Goal: Communication & Community: Ask a question

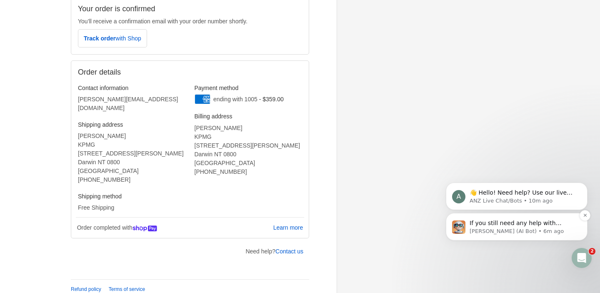
click at [541, 218] on div "If you still need any help with reordering your husband's prescription sunglass…" at bounding box center [516, 226] width 129 height 17
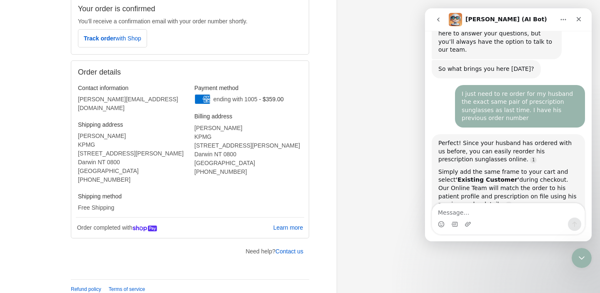
scroll to position [162, 0]
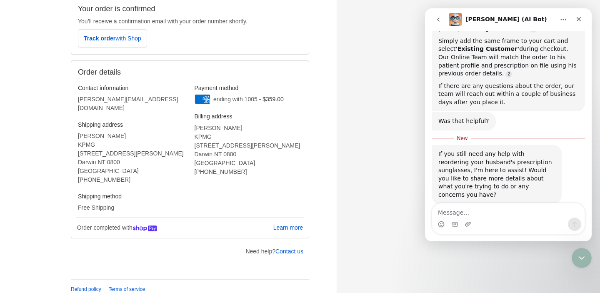
click at [545, 218] on div "Intercom messenger" at bounding box center [508, 224] width 153 height 13
click at [490, 213] on textarea "Message…" at bounding box center [508, 210] width 153 height 14
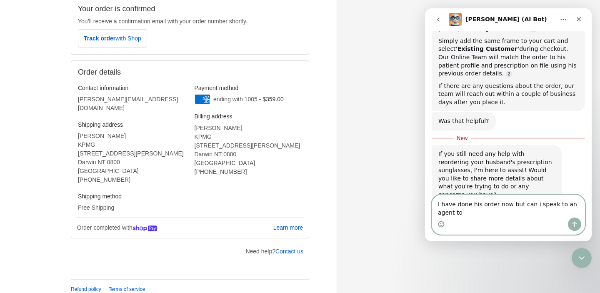
scroll to position [170, 0]
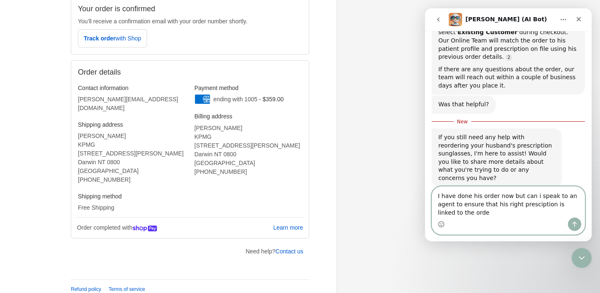
type textarea "I have done his order now but can i speak to an agent to ensure that his right …"
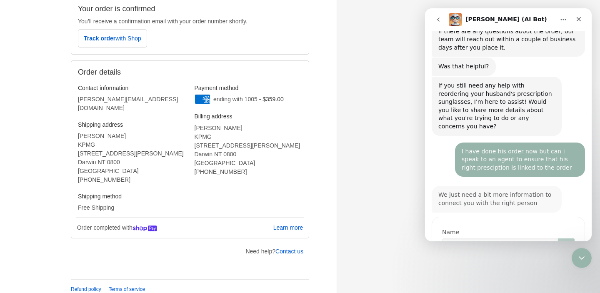
scroll to position [242, 0]
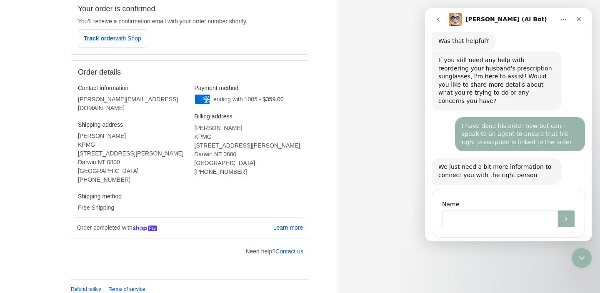
click at [481, 211] on input "Name" at bounding box center [500, 219] width 116 height 17
type input "[PERSON_NAME]"
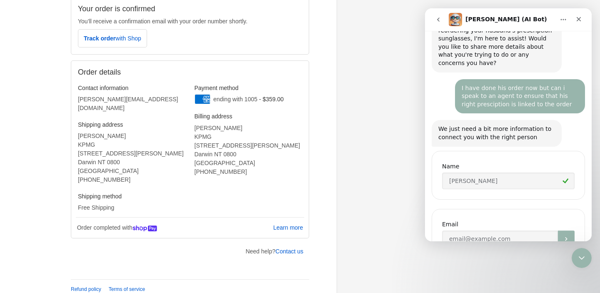
scroll to position [300, 0]
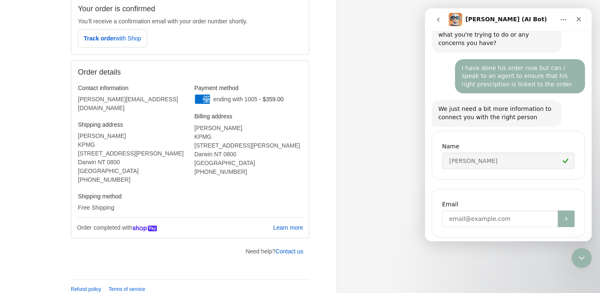
click at [486, 211] on input "Enter your email" at bounding box center [500, 219] width 116 height 17
type input "[PERSON_NAME][EMAIL_ADDRESS][DOMAIN_NAME]"
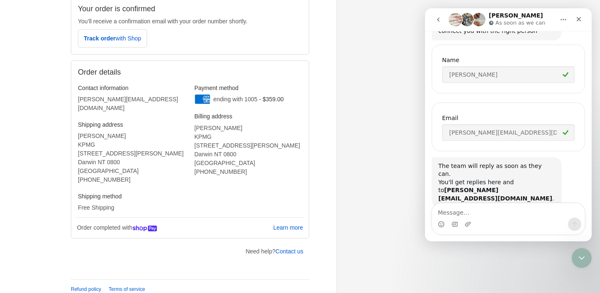
scroll to position [397, 0]
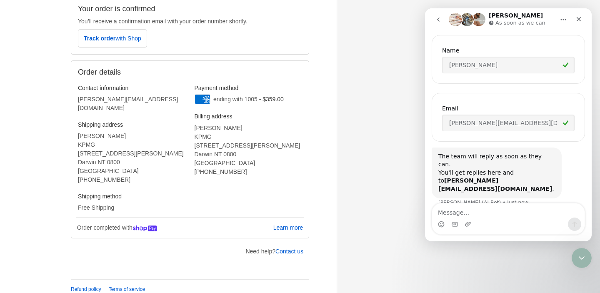
click at [569, 19] on button "Home" at bounding box center [564, 20] width 16 height 16
click at [577, 20] on icon "Close" at bounding box center [579, 19] width 7 height 7
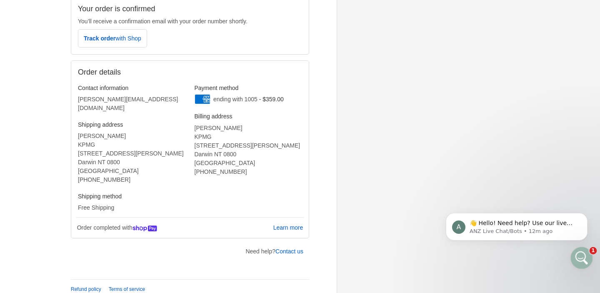
click at [581, 248] on div "Open Intercom Messenger" at bounding box center [581, 257] width 28 height 28
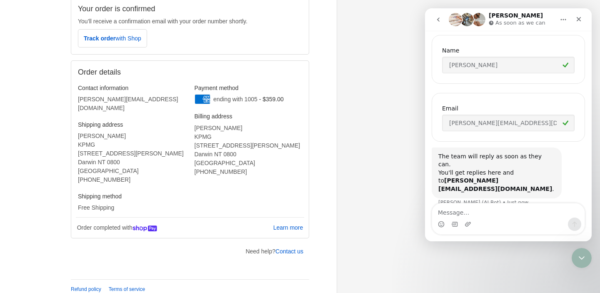
click at [524, 20] on p "As soon as we can" at bounding box center [521, 23] width 50 height 8
click at [564, 22] on icon "Home" at bounding box center [563, 19] width 7 height 7
click at [579, 19] on icon "Close" at bounding box center [579, 19] width 5 height 5
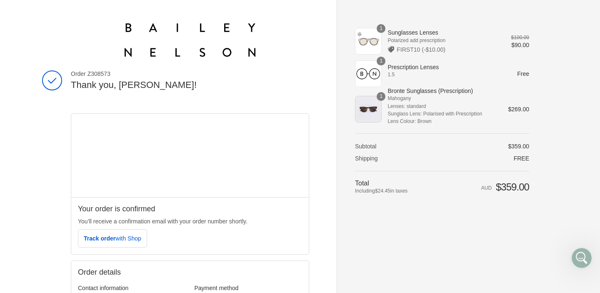
scroll to position [426, 0]
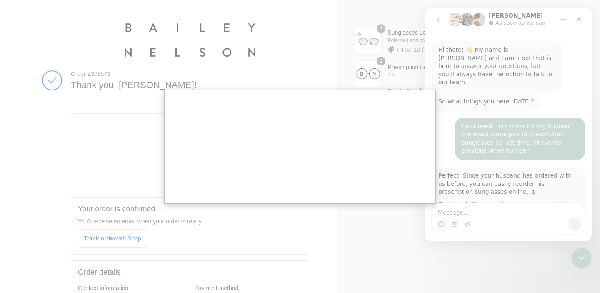
scroll to position [397, 0]
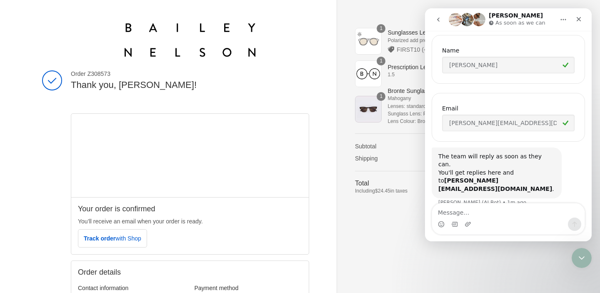
click at [439, 17] on icon "go back" at bounding box center [438, 19] width 7 height 7
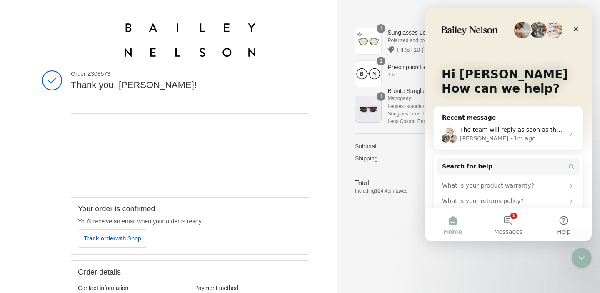
scroll to position [0, 0]
click at [509, 229] on span "Messages" at bounding box center [508, 232] width 29 height 6
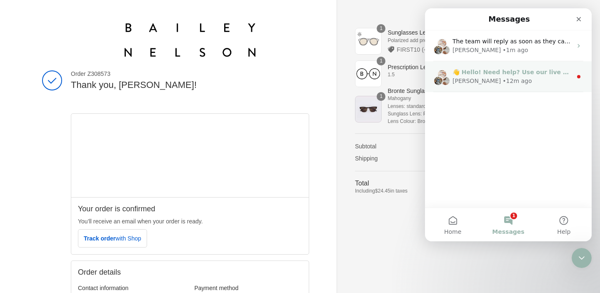
click at [511, 78] on div "• 12m ago" at bounding box center [517, 81] width 29 height 9
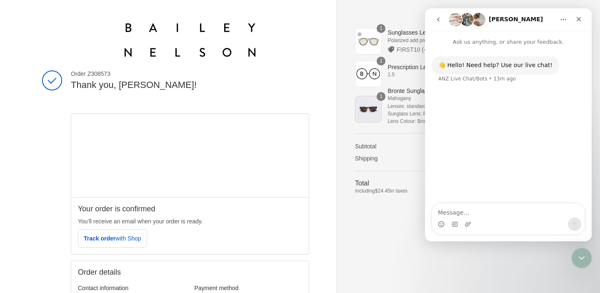
click at [439, 19] on icon "go back" at bounding box center [438, 19] width 7 height 7
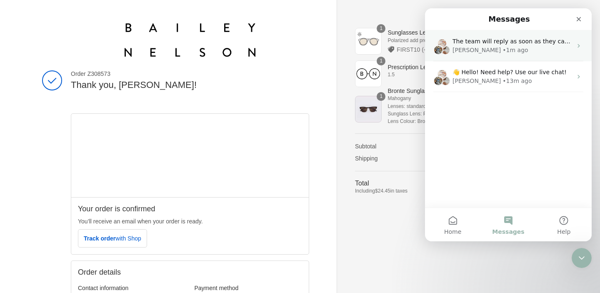
click at [474, 50] on div "[PERSON_NAME]" at bounding box center [477, 50] width 48 height 9
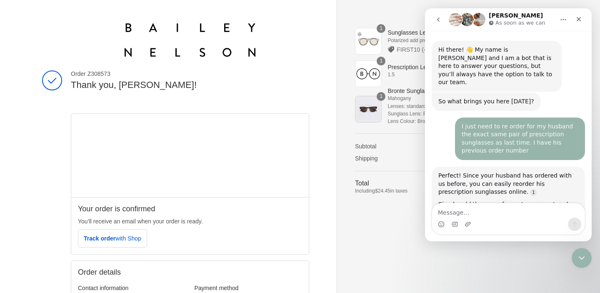
scroll to position [397, 0]
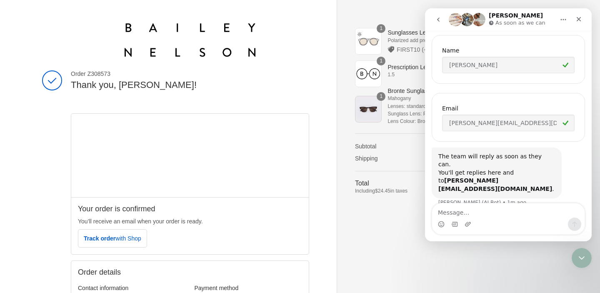
click at [492, 22] on icon "Intercom messenger" at bounding box center [491, 22] width 5 height 5
click at [481, 19] on img "Intercom messenger" at bounding box center [478, 19] width 13 height 13
click at [479, 19] on img "Intercom messenger" at bounding box center [478, 19] width 13 height 13
click at [472, 20] on img "Intercom messenger" at bounding box center [478, 19] width 13 height 13
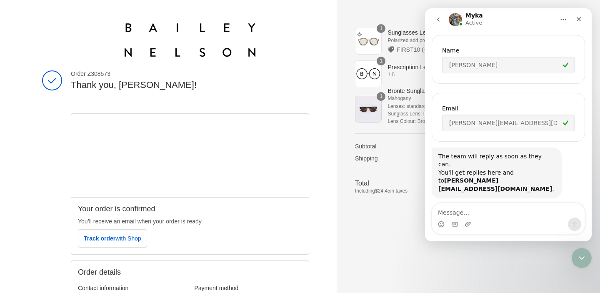
scroll to position [426, 0]
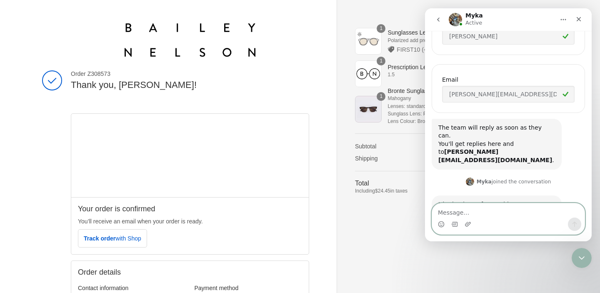
click at [483, 213] on textarea "Message…" at bounding box center [508, 210] width 153 height 14
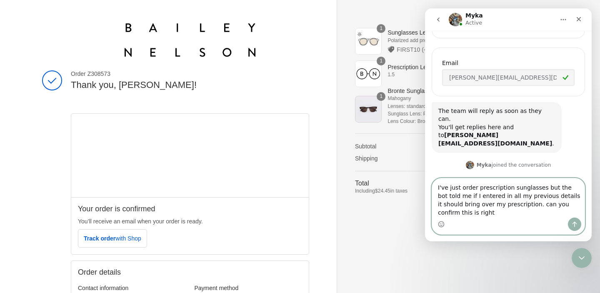
scroll to position [451, 0]
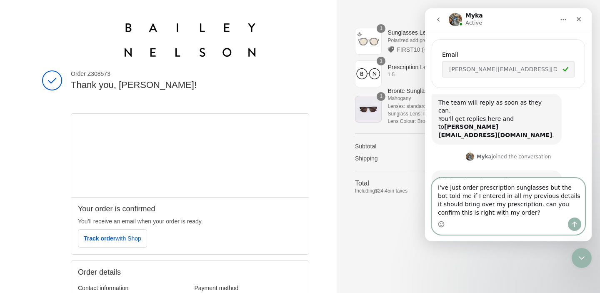
type textarea "I've just order prescription sunglasses but the bot told me if I entered in all…"
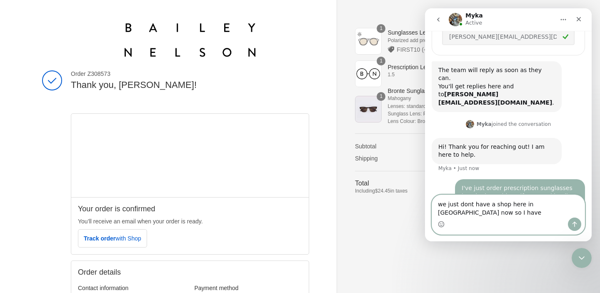
scroll to position [492, 0]
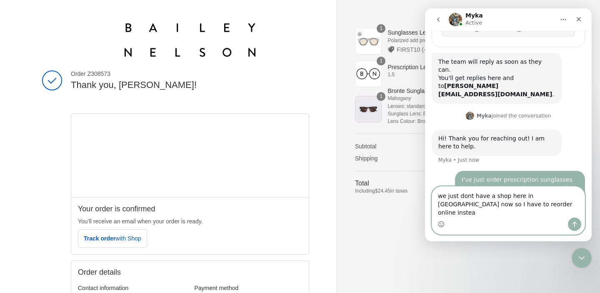
type textarea "we just dont have a shop here in [GEOGRAPHIC_DATA] now so I have to reorder onl…"
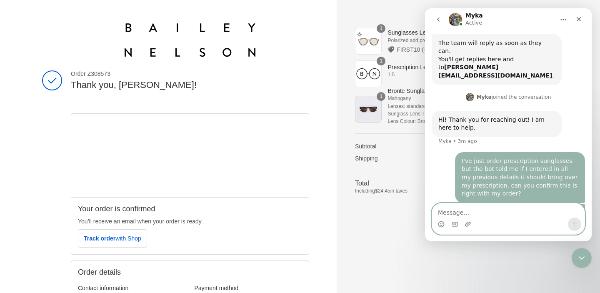
scroll to position [543, 0]
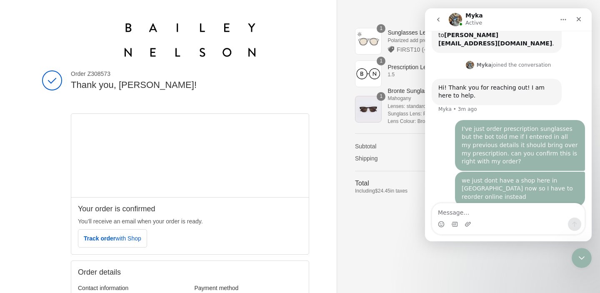
drag, startPoint x: 115, startPoint y: 76, endPoint x: 88, endPoint y: 75, distance: 27.5
click at [88, 75] on span "Order Z308573" at bounding box center [190, 74] width 238 height 8
copy span "Z308573"
click at [459, 219] on div "Intercom messenger" at bounding box center [508, 224] width 153 height 13
click at [459, 214] on textarea "Message…" at bounding box center [508, 210] width 153 height 14
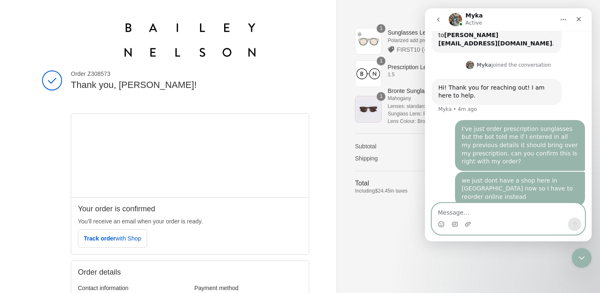
paste textarea "Z308573"
type textarea "Z308573"
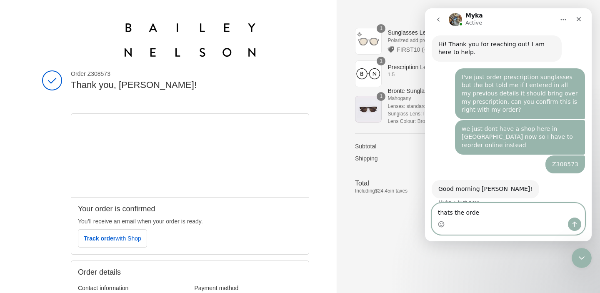
scroll to position [587, 0]
type textarea "thats the order number."
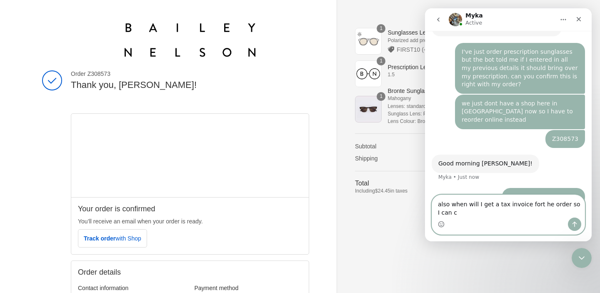
scroll to position [620, 0]
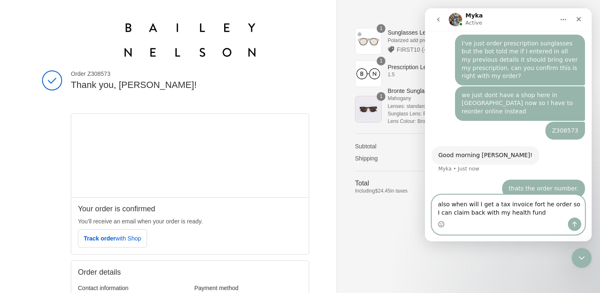
type textarea "also when will I get a tax invoice fort he order so I can claim back with my he…"
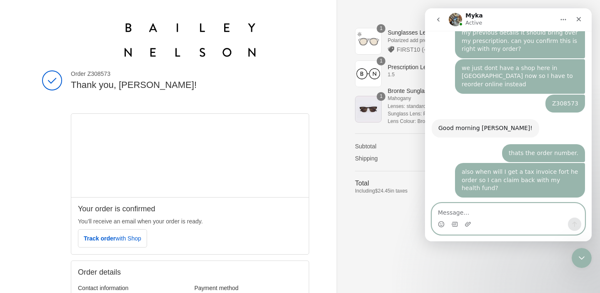
scroll to position [648, 0]
type textarea "thanks"
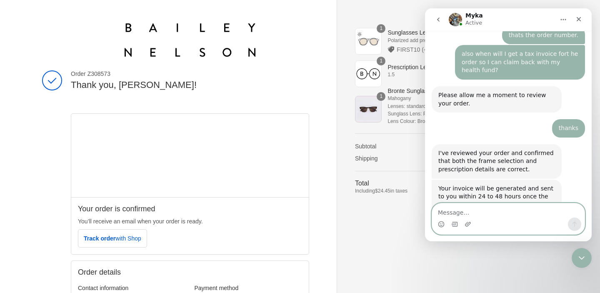
scroll to position [765, 0]
click at [481, 213] on textarea "Message…" at bounding box center [508, 210] width 153 height 14
type textarea "okay great thank you"
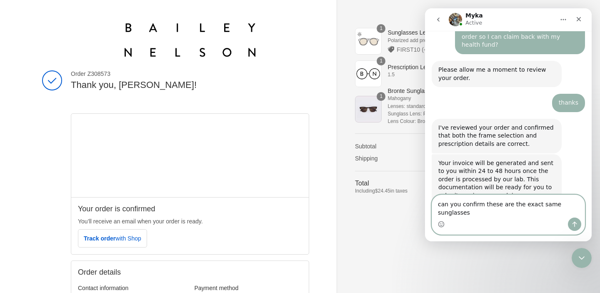
scroll to position [799, 0]
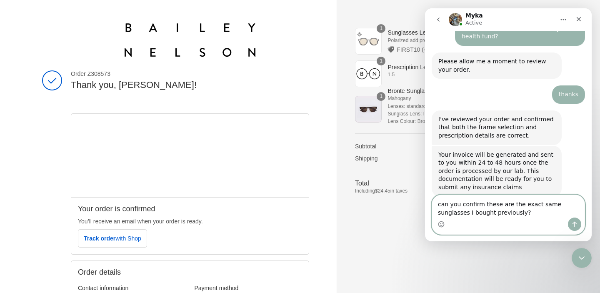
type textarea "can you confirm these are the exact same sunglasses I bought previously?"
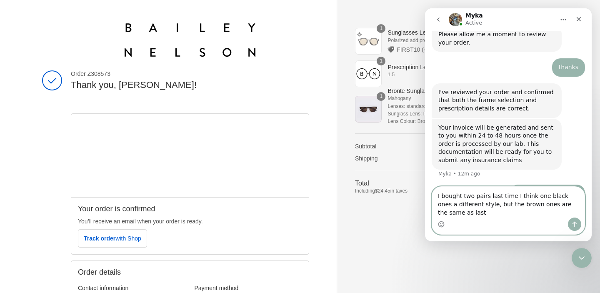
scroll to position [834, 0]
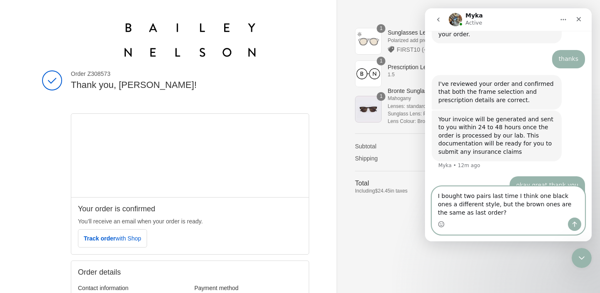
type textarea "I bought two pairs last time I think one black ones a different style, but the …"
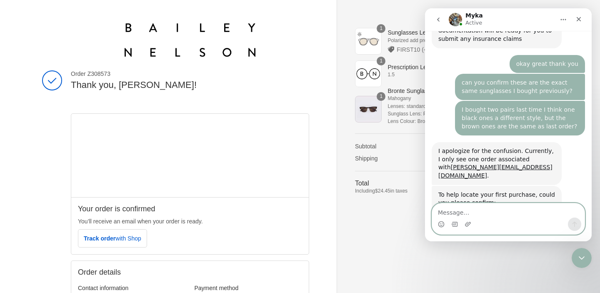
scroll to position [954, 0]
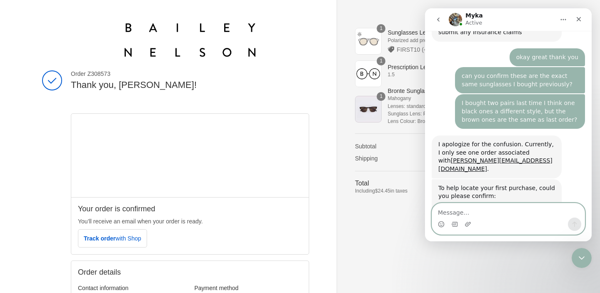
click at [496, 214] on textarea "Message…" at bounding box center [508, 210] width 153 height 14
type textarea "BN762171"
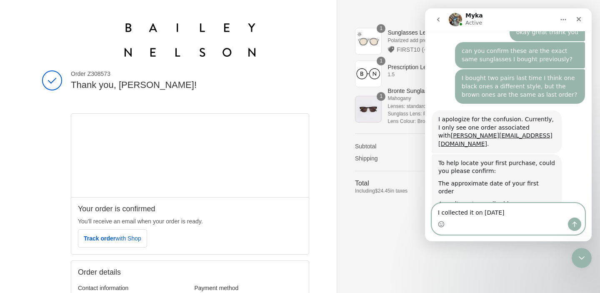
type textarea "I collected it on [DATE]"
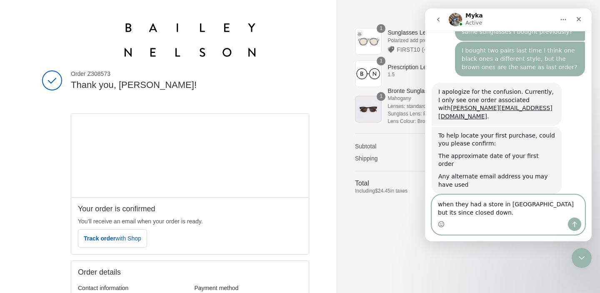
type textarea "when they had a store in [GEOGRAPHIC_DATA] but its since closed down."
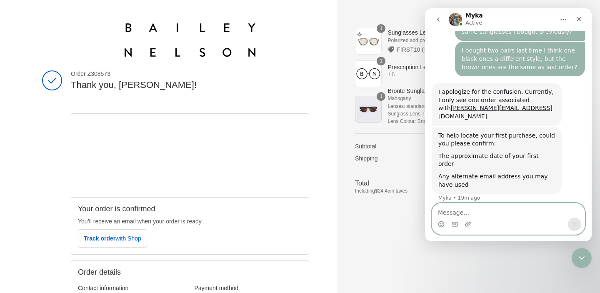
scroll to position [1025, 0]
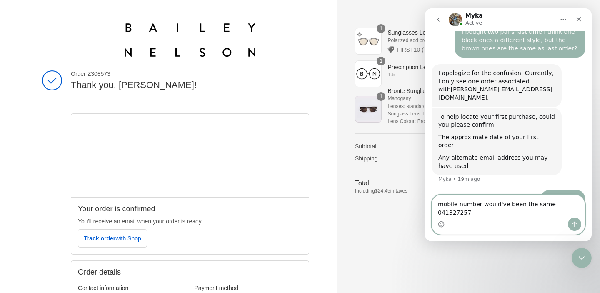
type textarea "mobile number would've been the same 0413272574"
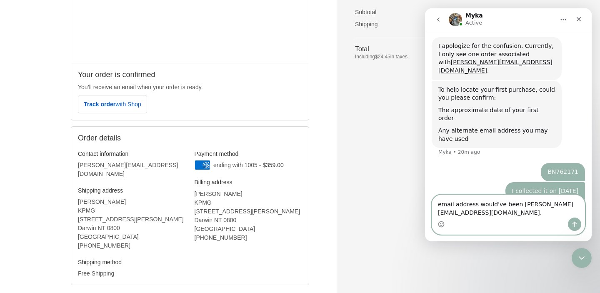
scroll to position [1060, 0]
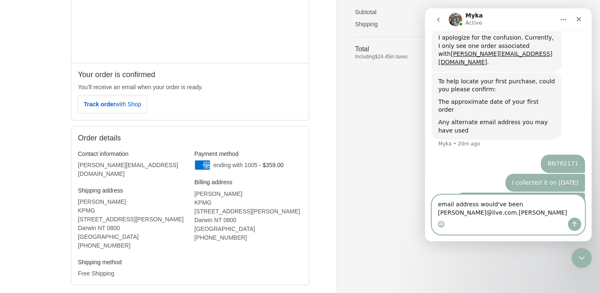
type textarea "email address would've been [PERSON_NAME][EMAIL_ADDRESS][DOMAIN_NAME]"
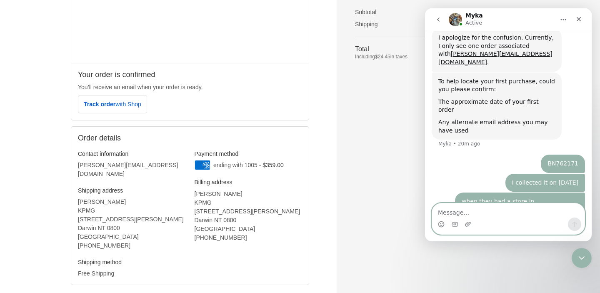
scroll to position [1079, 0]
